Goal: Task Accomplishment & Management: Manage account settings

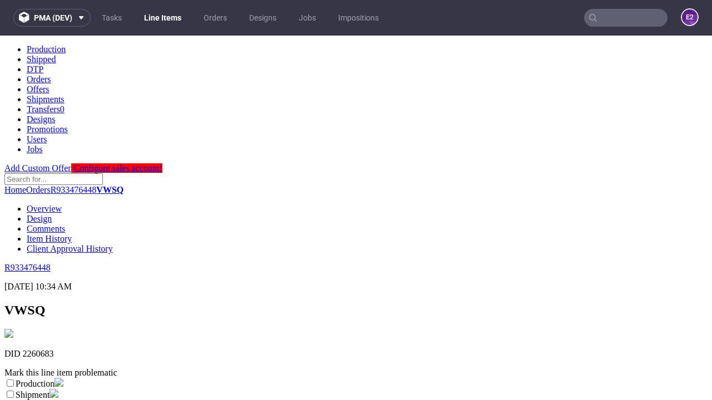
scroll to position [196, 0]
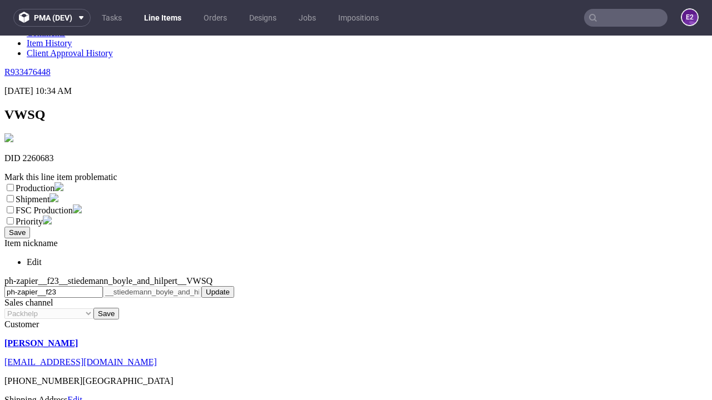
select select "dtp_ca_needed"
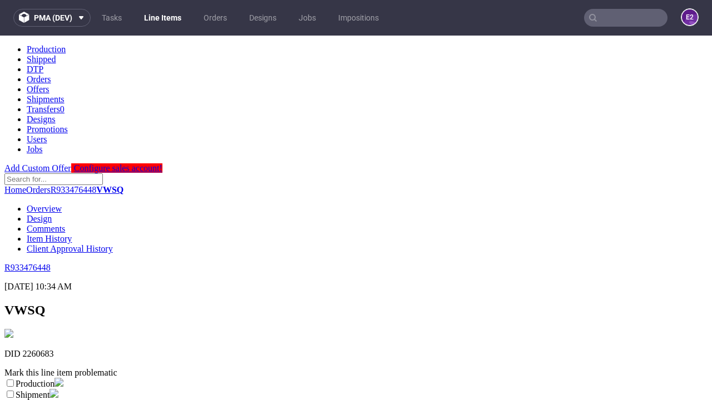
scroll to position [0, 0]
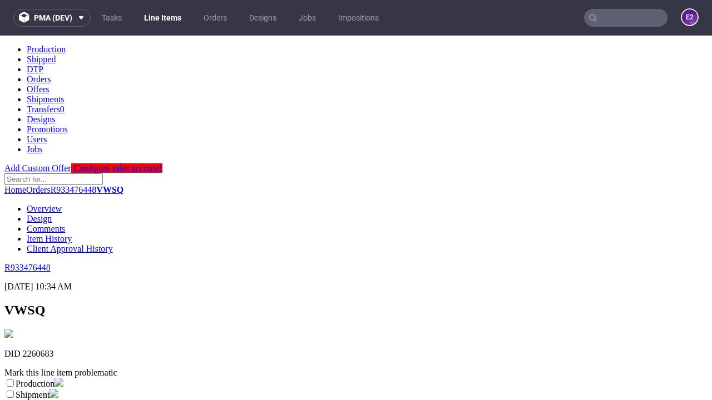
checkbox input "true"
